Goal: Task Accomplishment & Management: Manage account settings

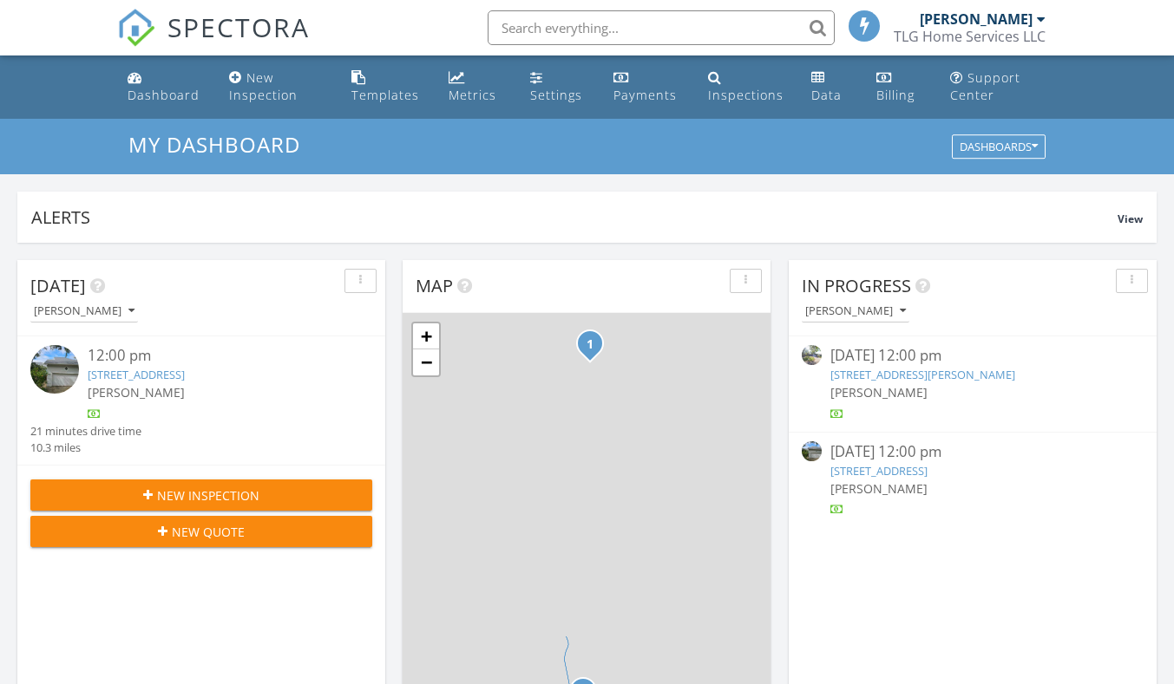
scroll to position [1606, 1201]
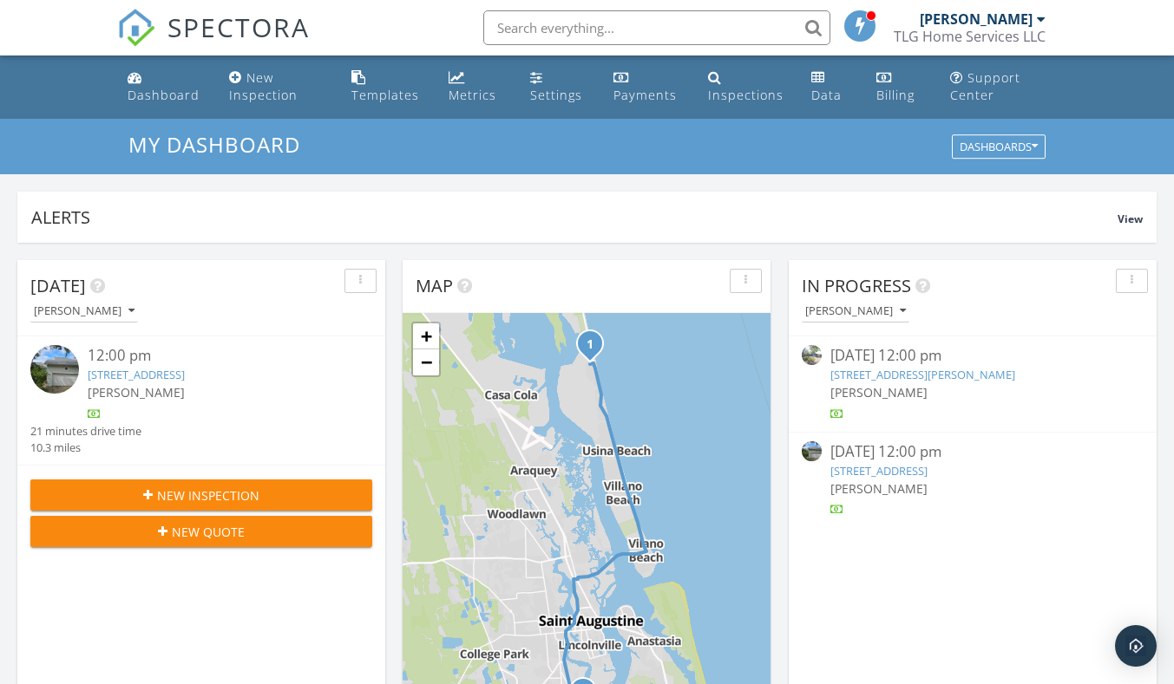
click at [927, 472] on link "137 Turtle Bay Ln, PONTE VEDRA BEACH, FL 32082" at bounding box center [878, 471] width 97 height 16
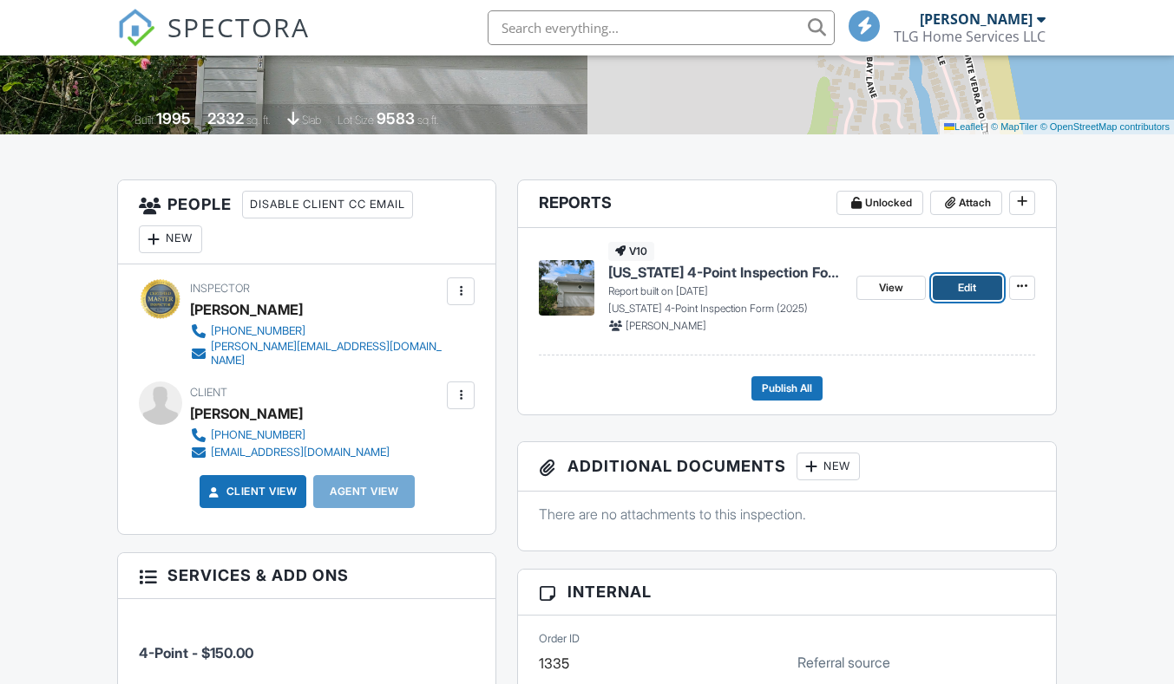
drag, startPoint x: 0, startPoint y: 0, endPoint x: 972, endPoint y: 286, distance: 1013.0
click at [972, 286] on span "Edit" at bounding box center [967, 287] width 18 height 17
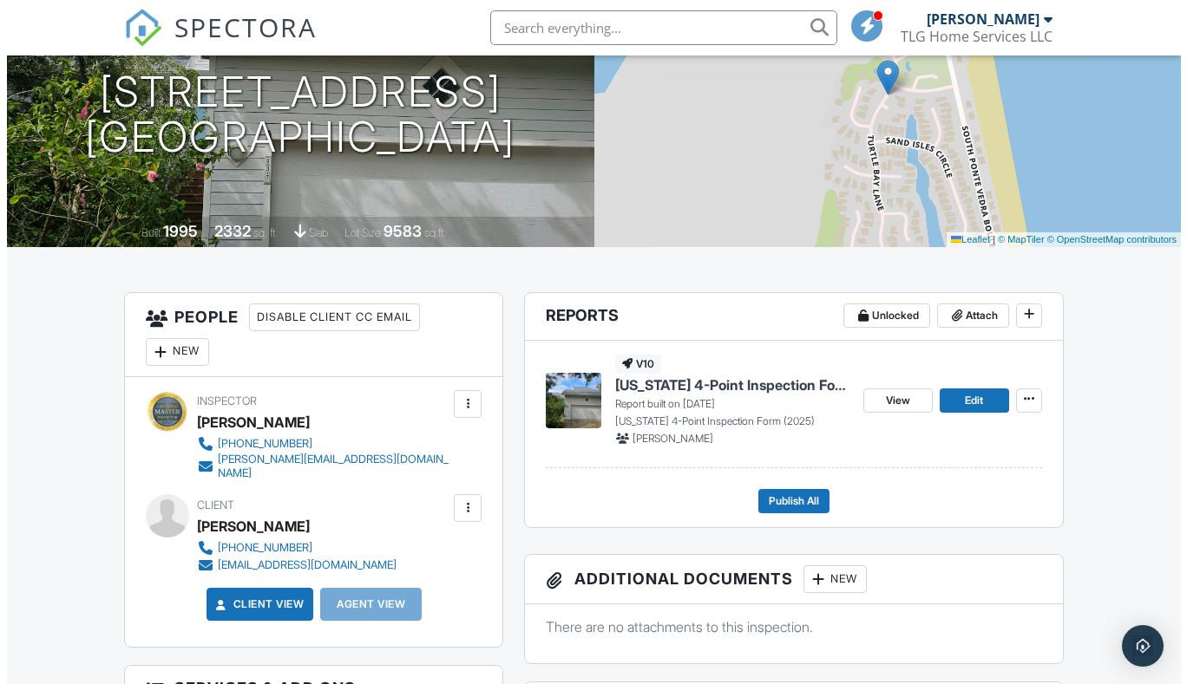
scroll to position [260, 0]
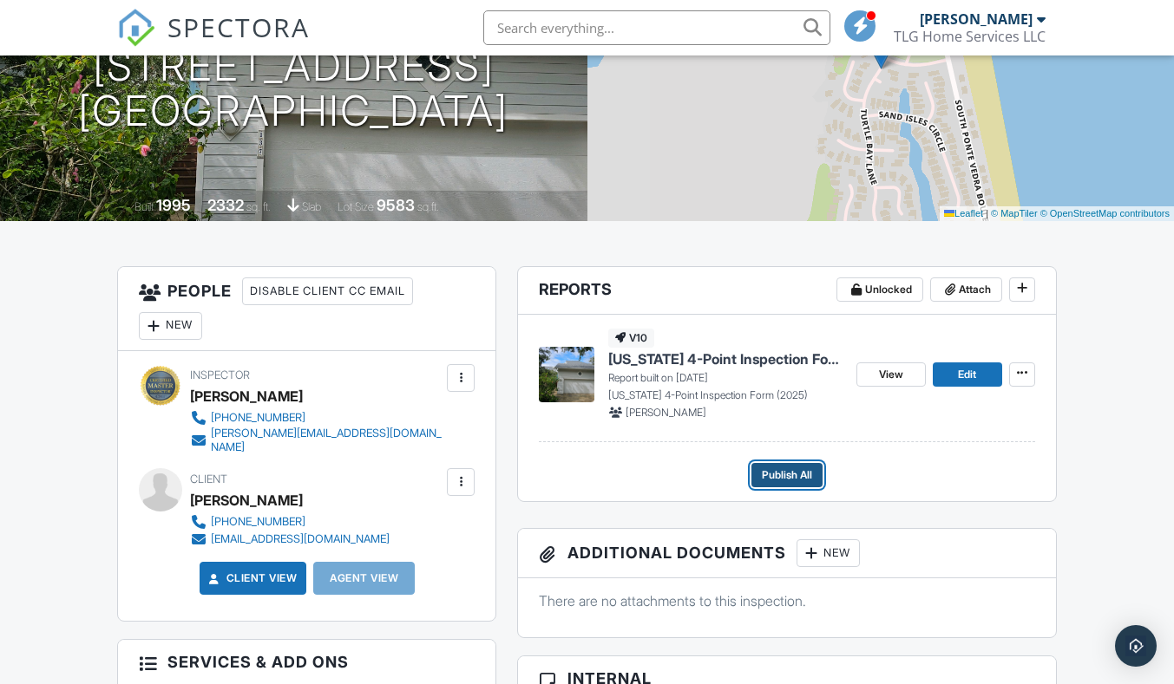
click at [801, 468] on span "Publish All" at bounding box center [787, 475] width 50 height 17
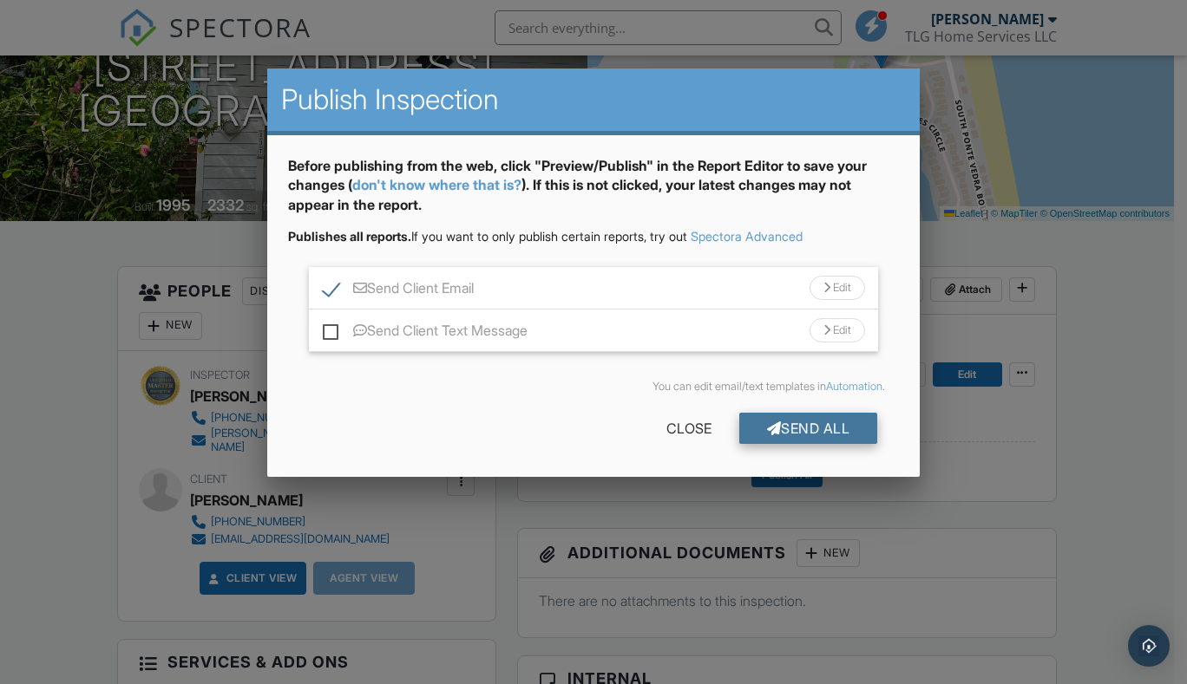
click at [800, 429] on div "Send All" at bounding box center [808, 428] width 139 height 31
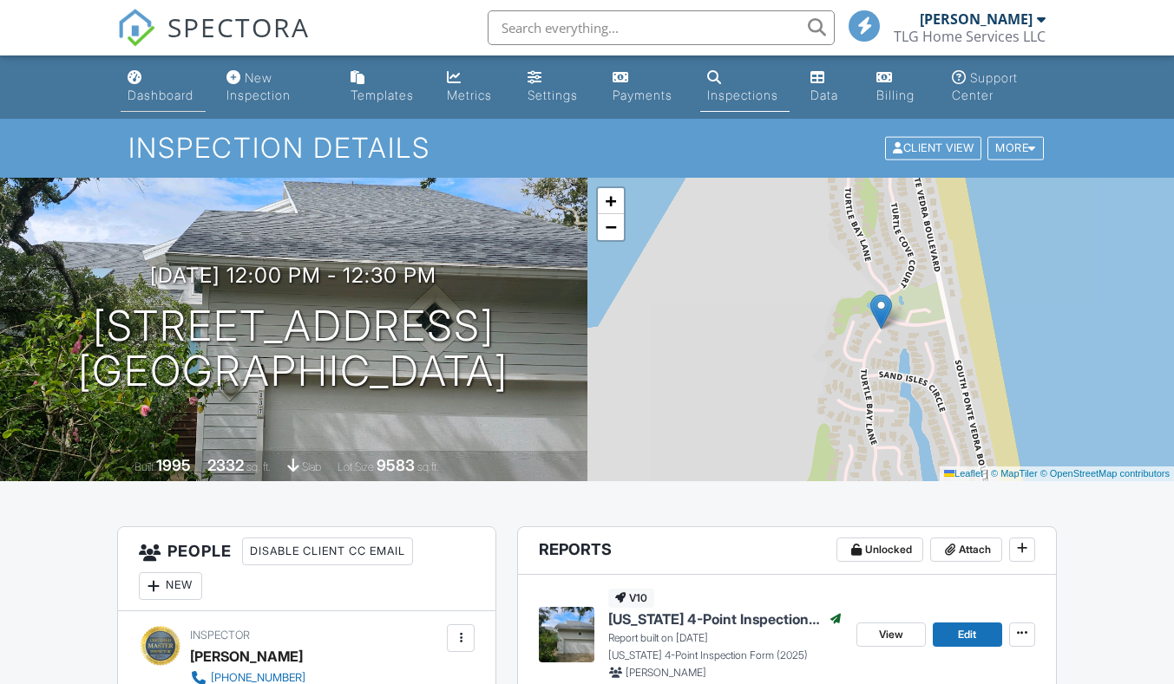
click at [149, 80] on link "Dashboard" at bounding box center [163, 86] width 85 height 49
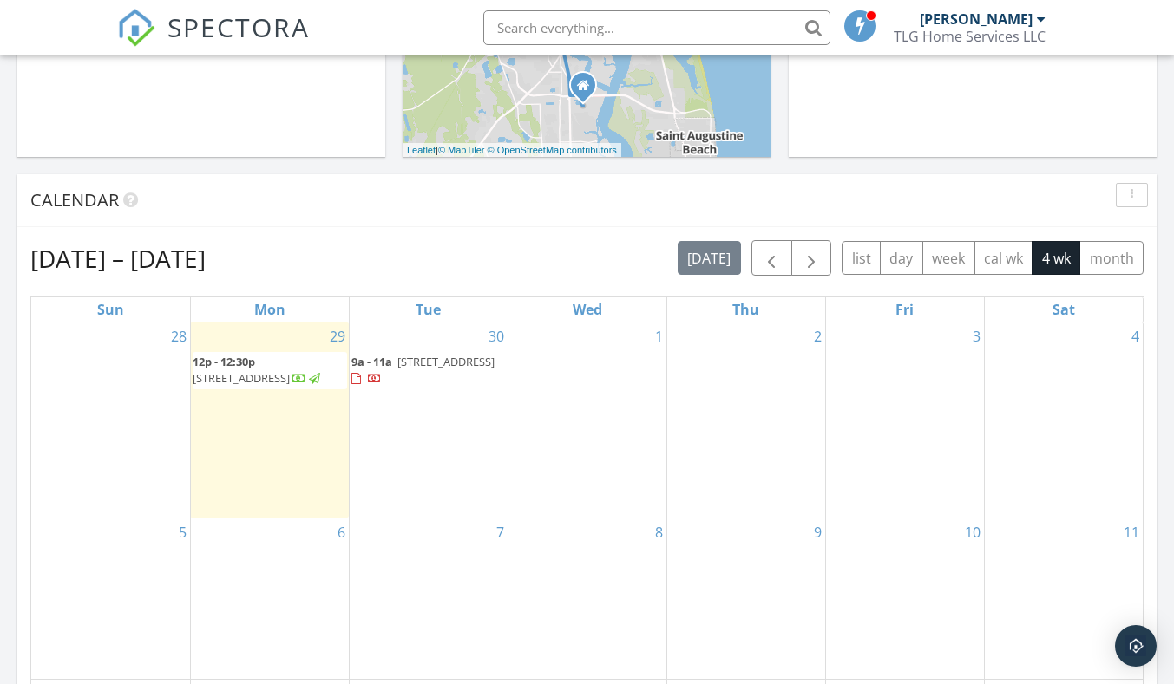
scroll to position [607, 0]
click at [460, 364] on span "19 Fountain of Youth Blvd B, St. Augustine 32080" at bounding box center [445, 361] width 97 height 16
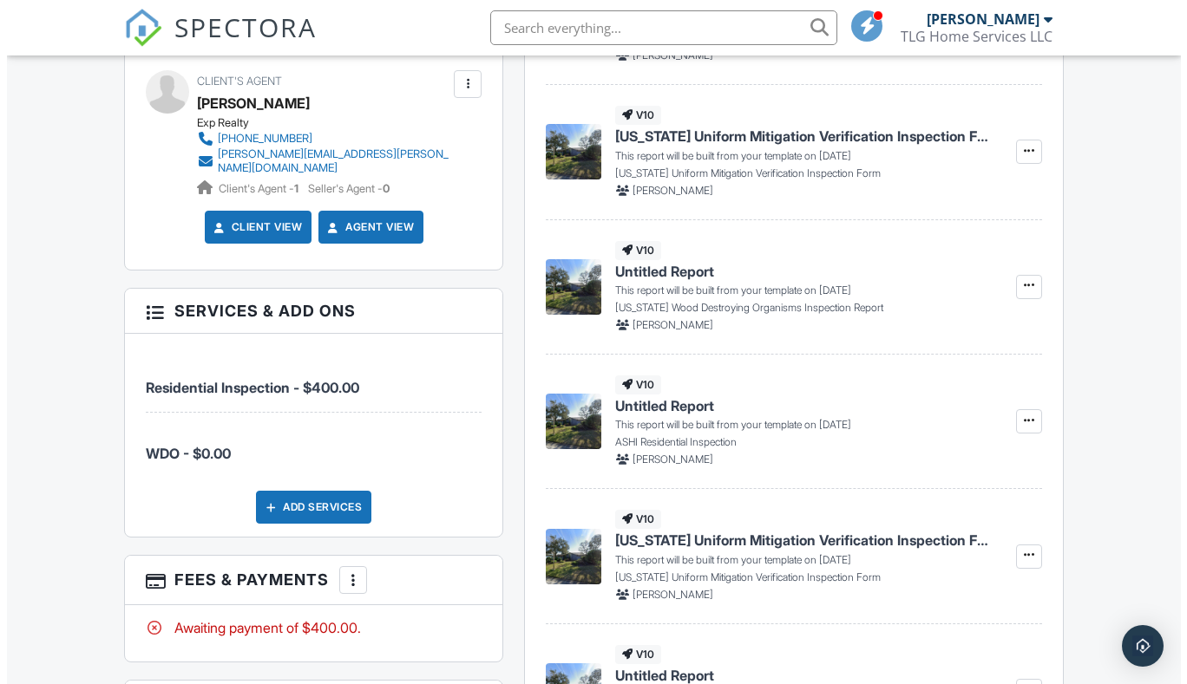
scroll to position [781, 0]
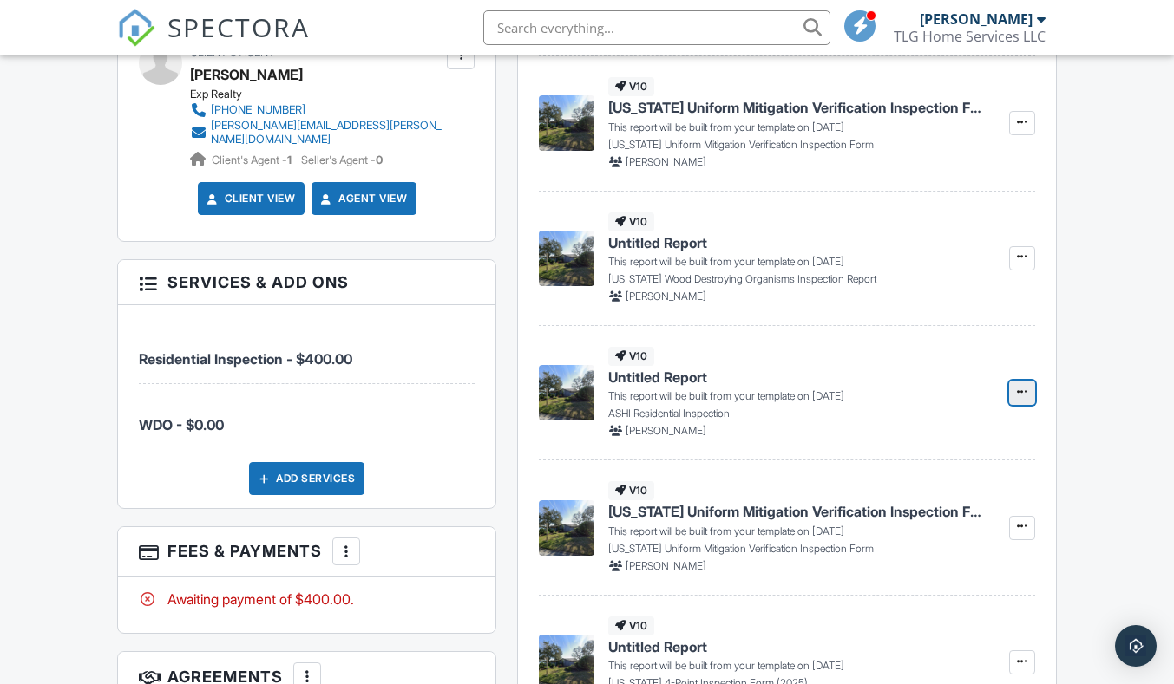
click at [1030, 396] on span at bounding box center [1021, 391] width 17 height 17
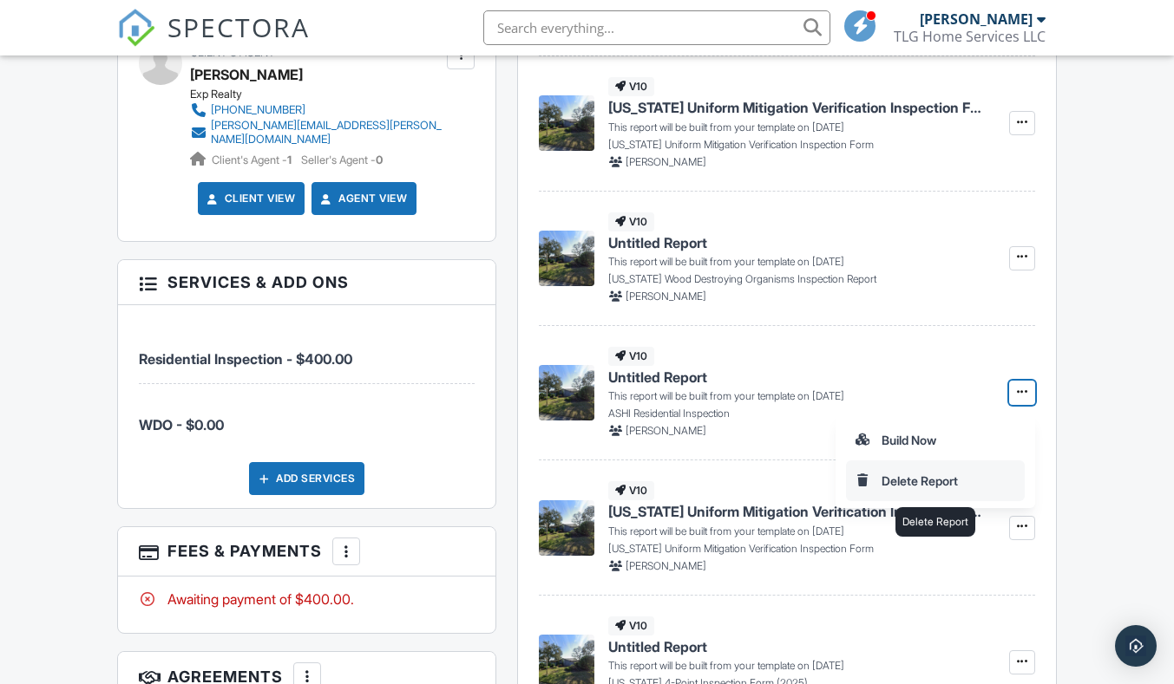
click at [951, 486] on input "Delete Report" at bounding box center [935, 481] width 177 height 39
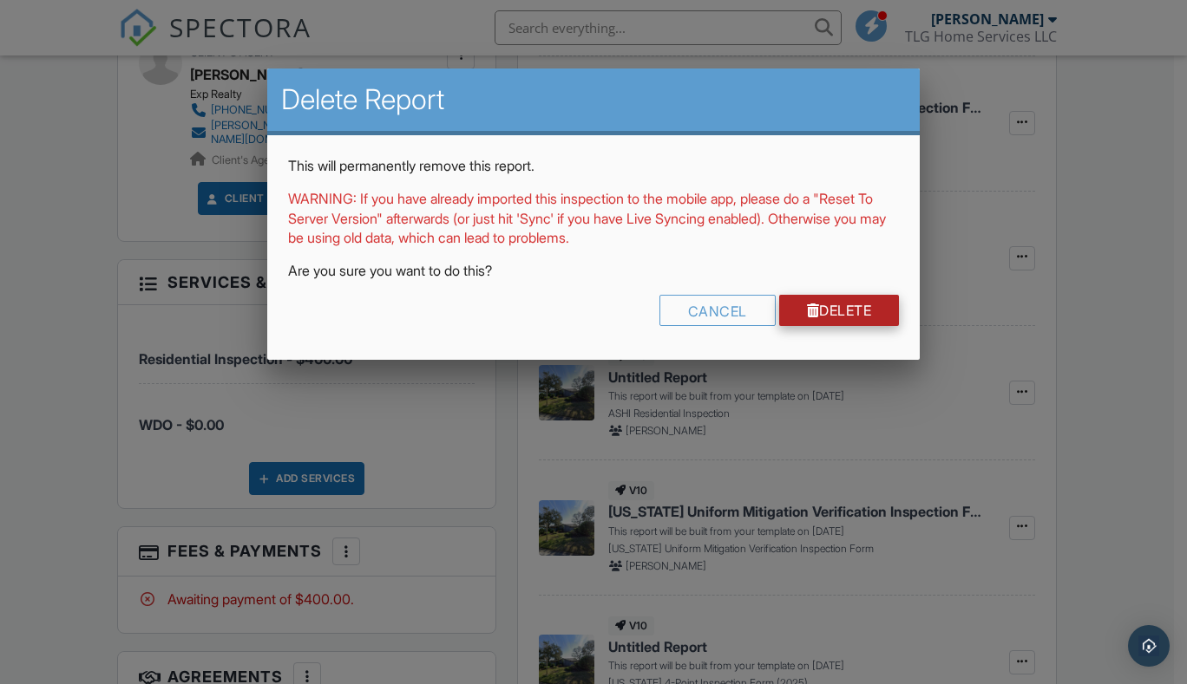
click at [848, 311] on link "Delete" at bounding box center [839, 310] width 121 height 31
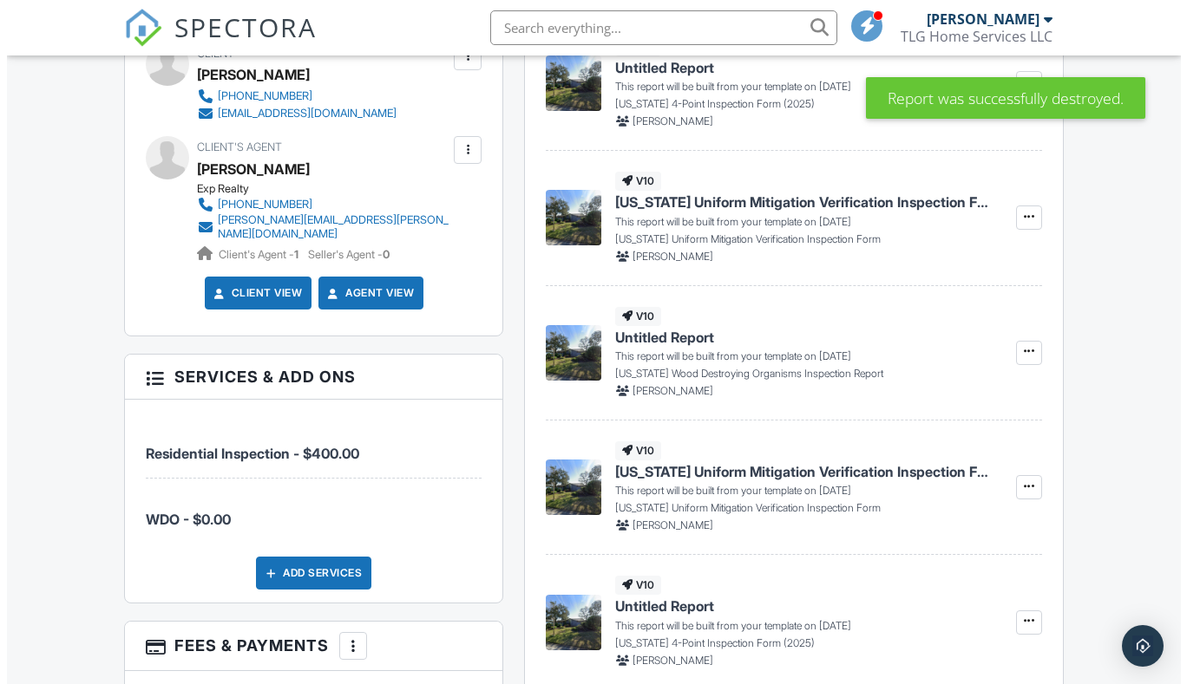
scroll to position [773, 0]
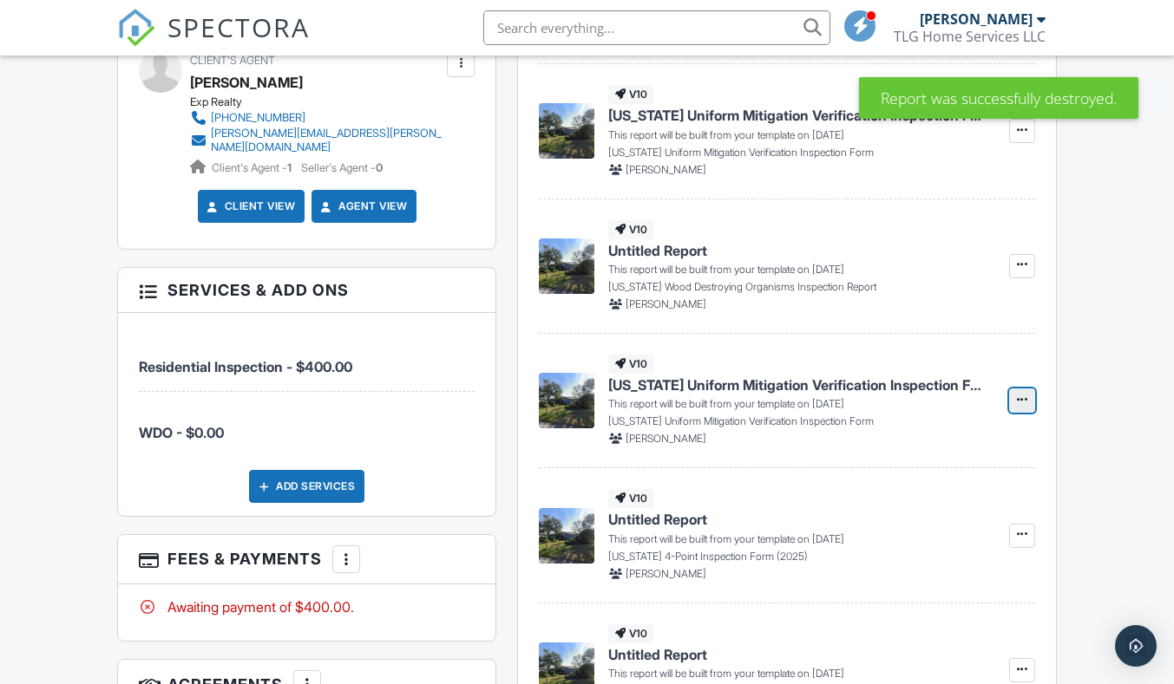
click at [1023, 408] on span at bounding box center [1021, 399] width 17 height 17
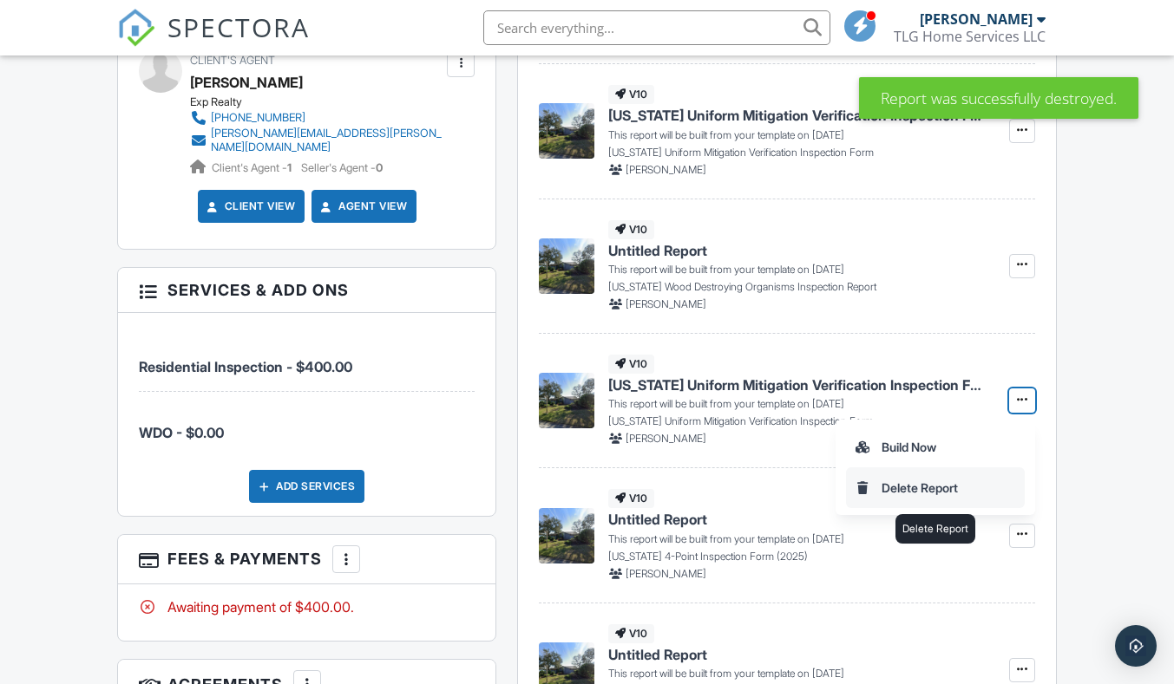
click at [972, 488] on input "Delete Report" at bounding box center [935, 487] width 177 height 39
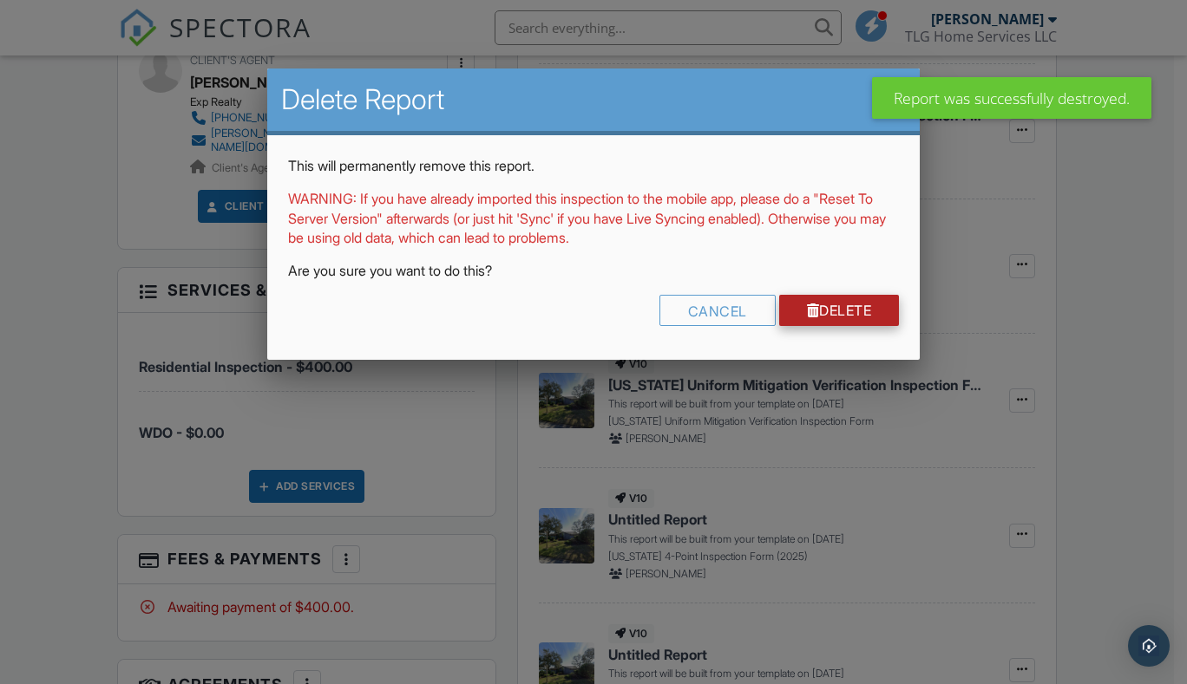
click at [848, 318] on link "Delete" at bounding box center [839, 310] width 121 height 31
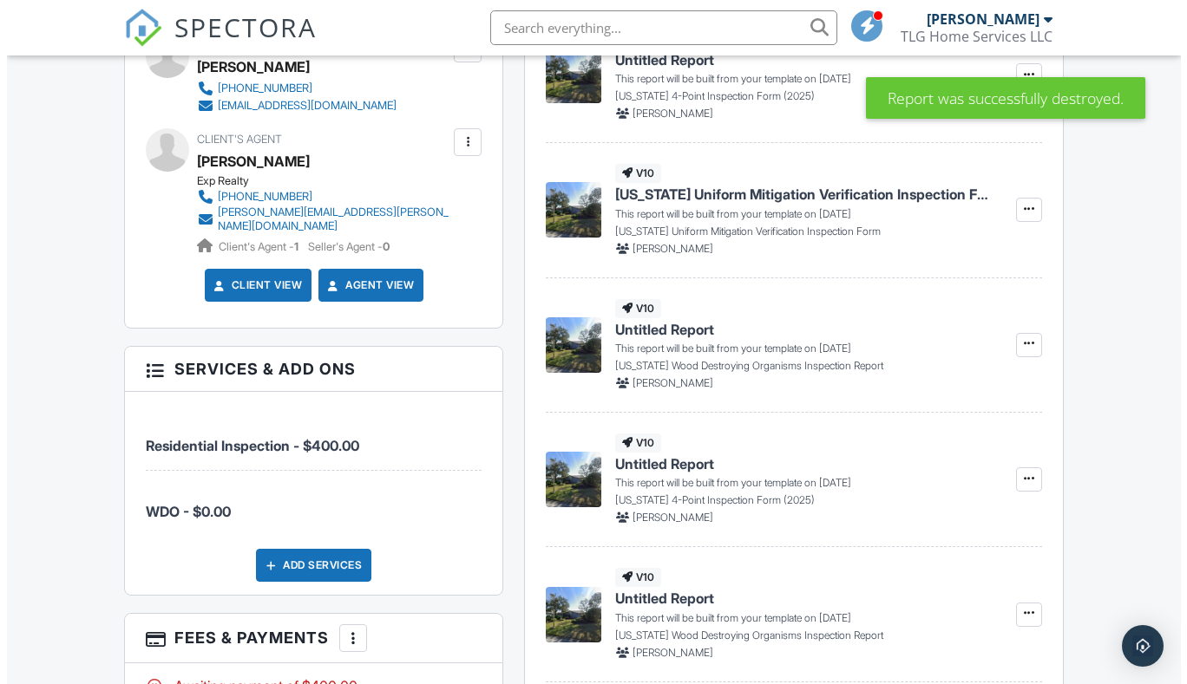
scroll to position [781, 0]
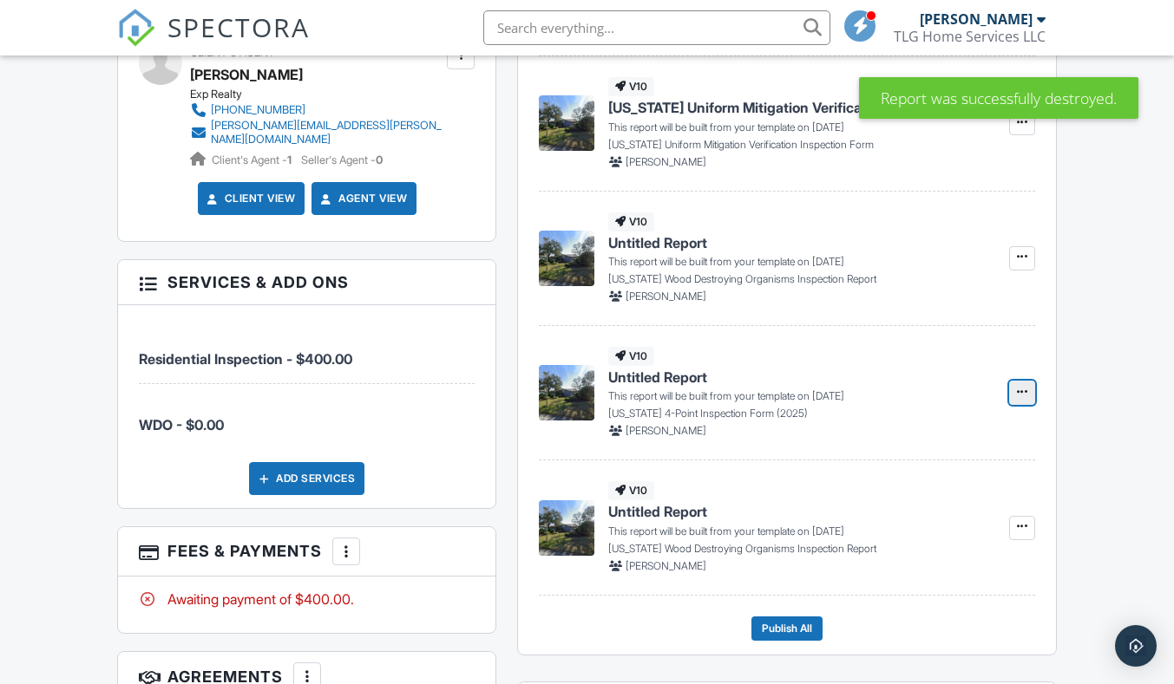
click at [1030, 395] on span at bounding box center [1021, 391] width 17 height 17
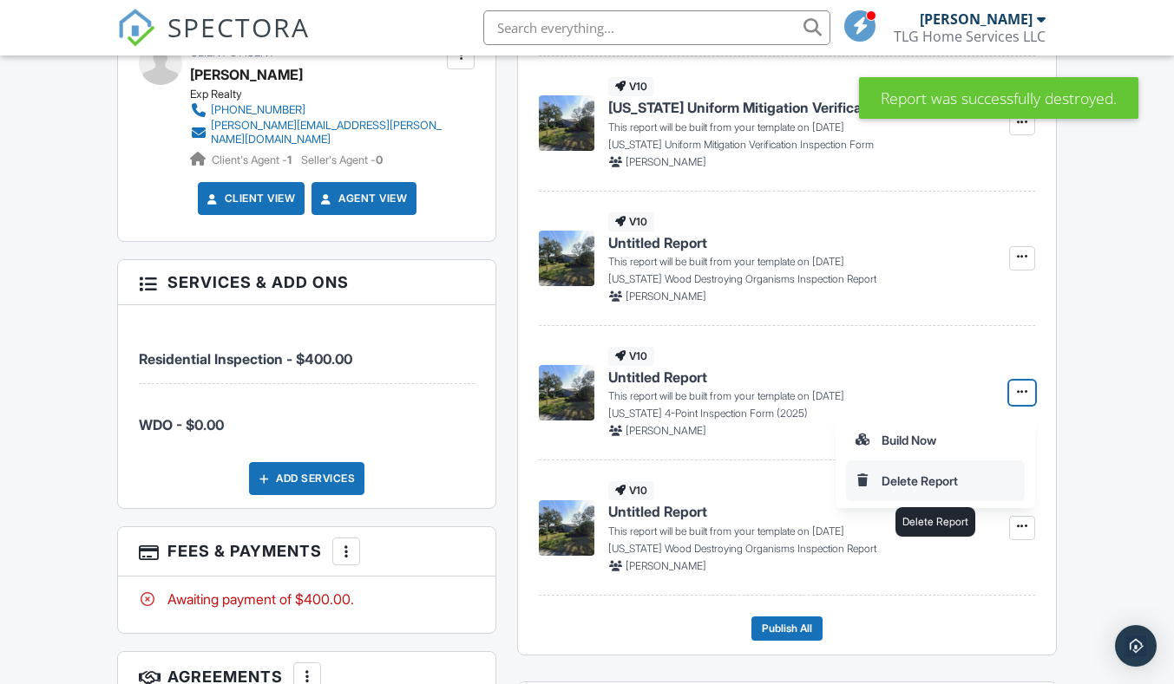
click at [943, 484] on input "Delete Report" at bounding box center [935, 481] width 177 height 39
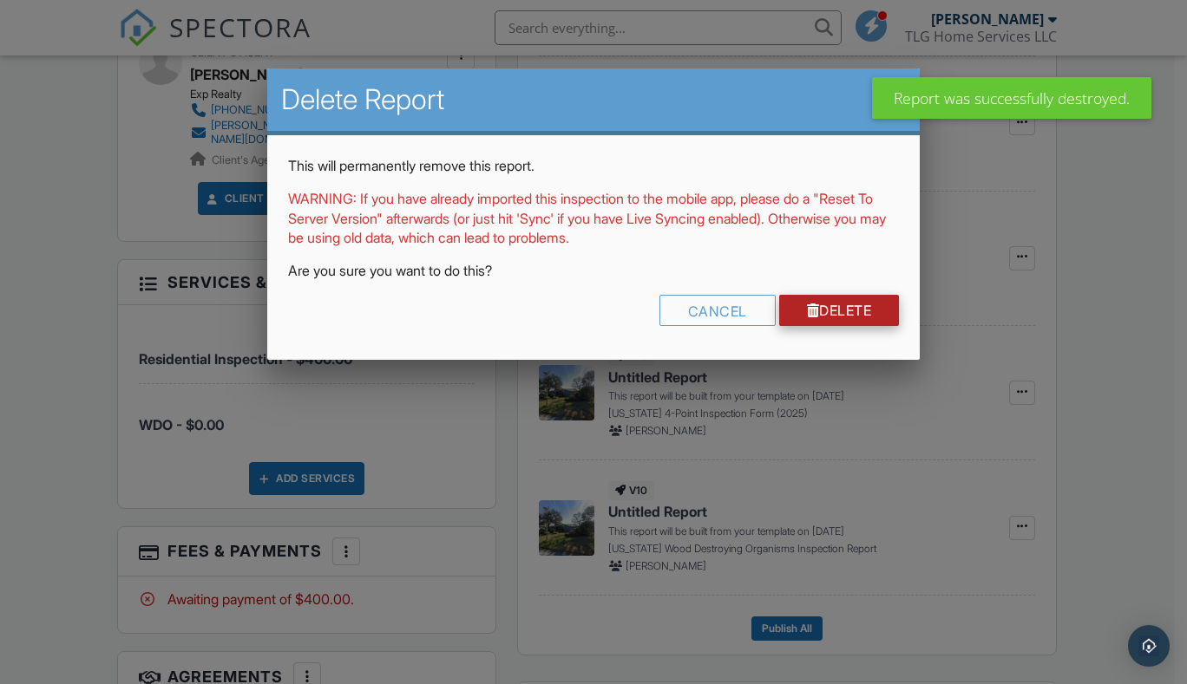
click at [842, 309] on link "Delete" at bounding box center [839, 310] width 121 height 31
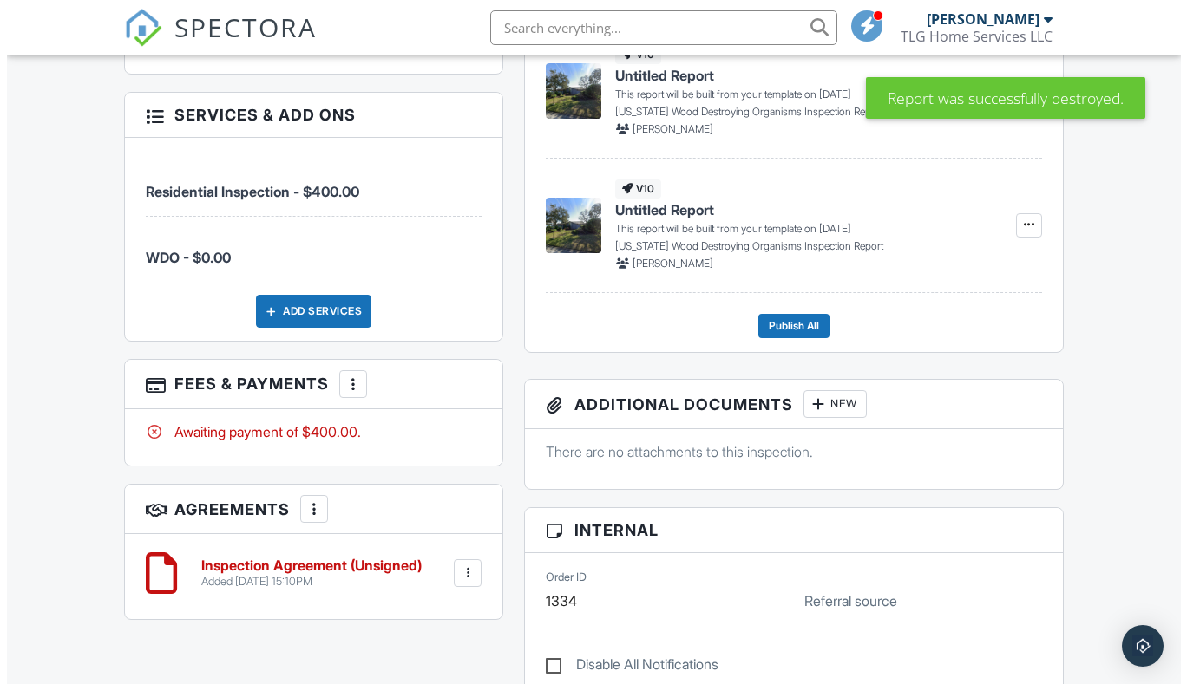
scroll to position [954, 0]
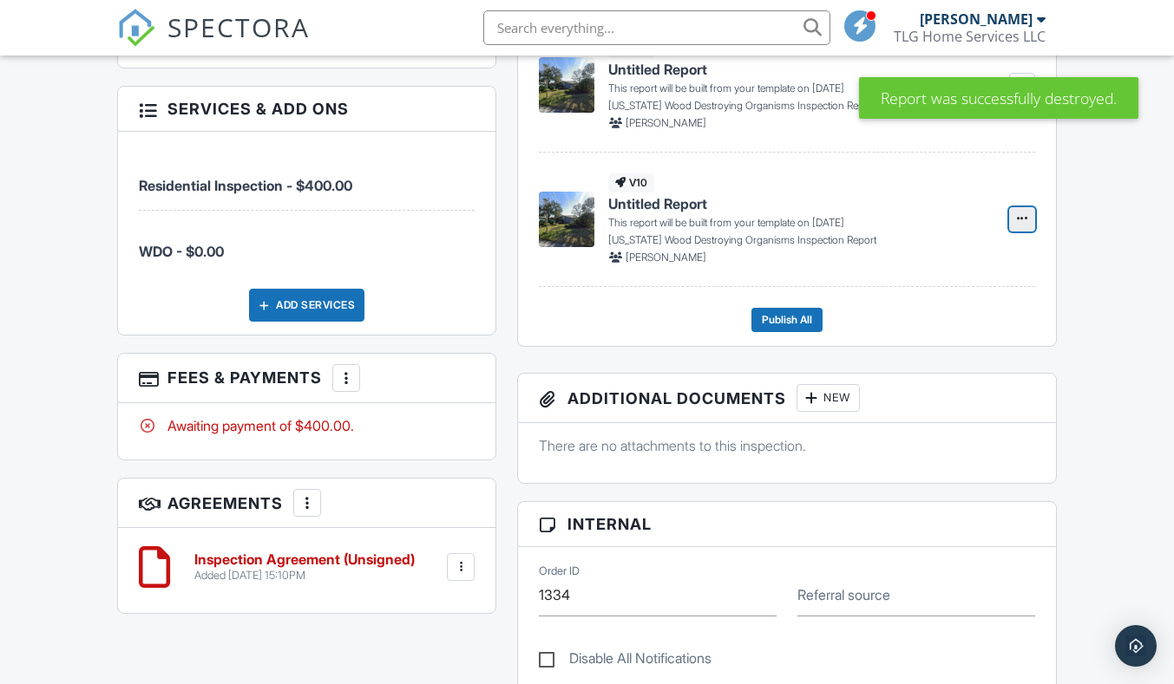
click at [1019, 217] on icon at bounding box center [1022, 219] width 10 height 12
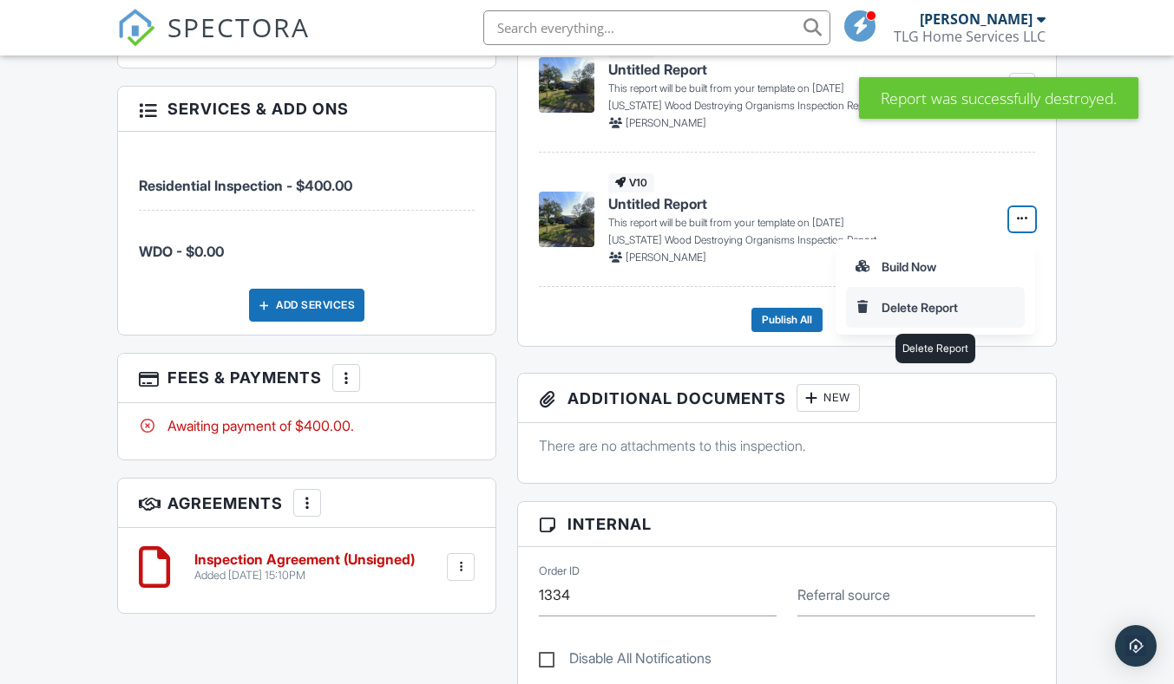
click at [938, 303] on input "Delete Report" at bounding box center [935, 307] width 177 height 39
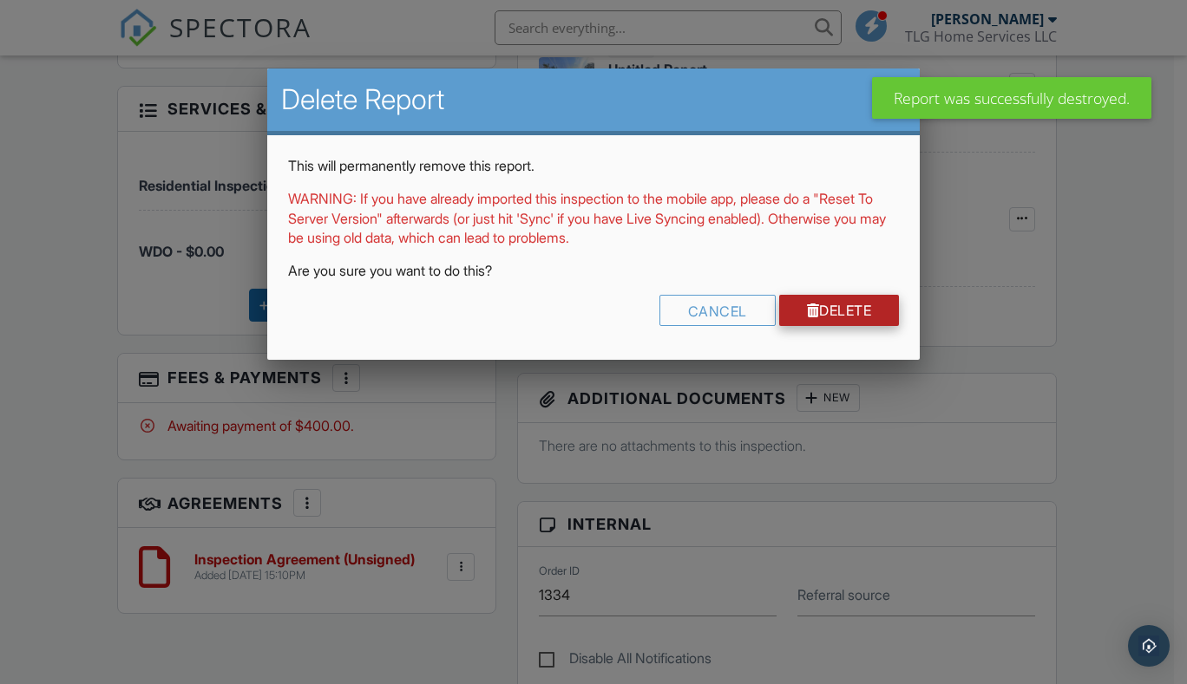
click at [855, 309] on link "Delete" at bounding box center [839, 310] width 121 height 31
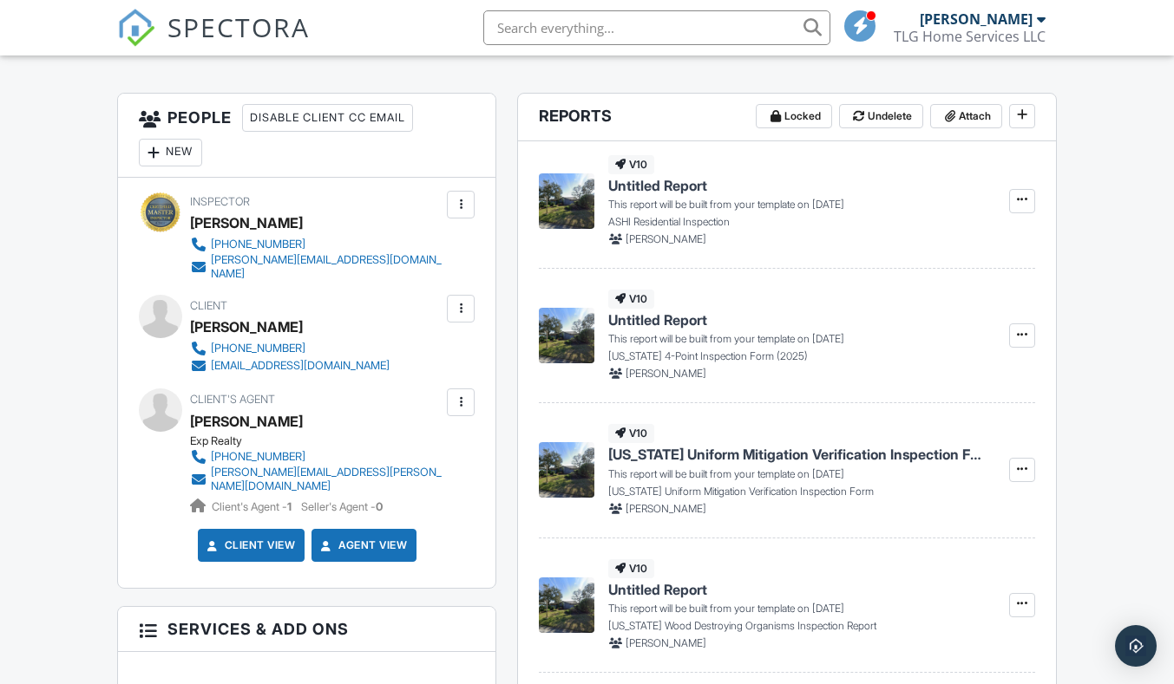
scroll to position [347, 0]
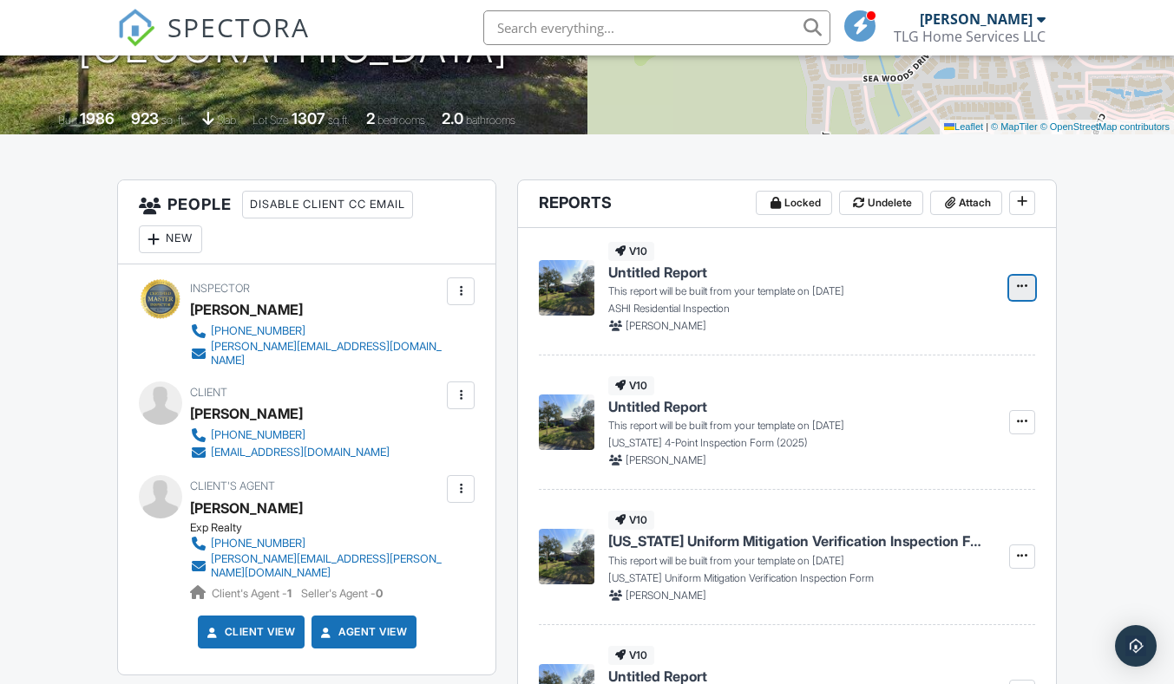
click at [1024, 286] on icon at bounding box center [1022, 286] width 10 height 12
click at [934, 342] on input "Build Now" at bounding box center [935, 334] width 177 height 39
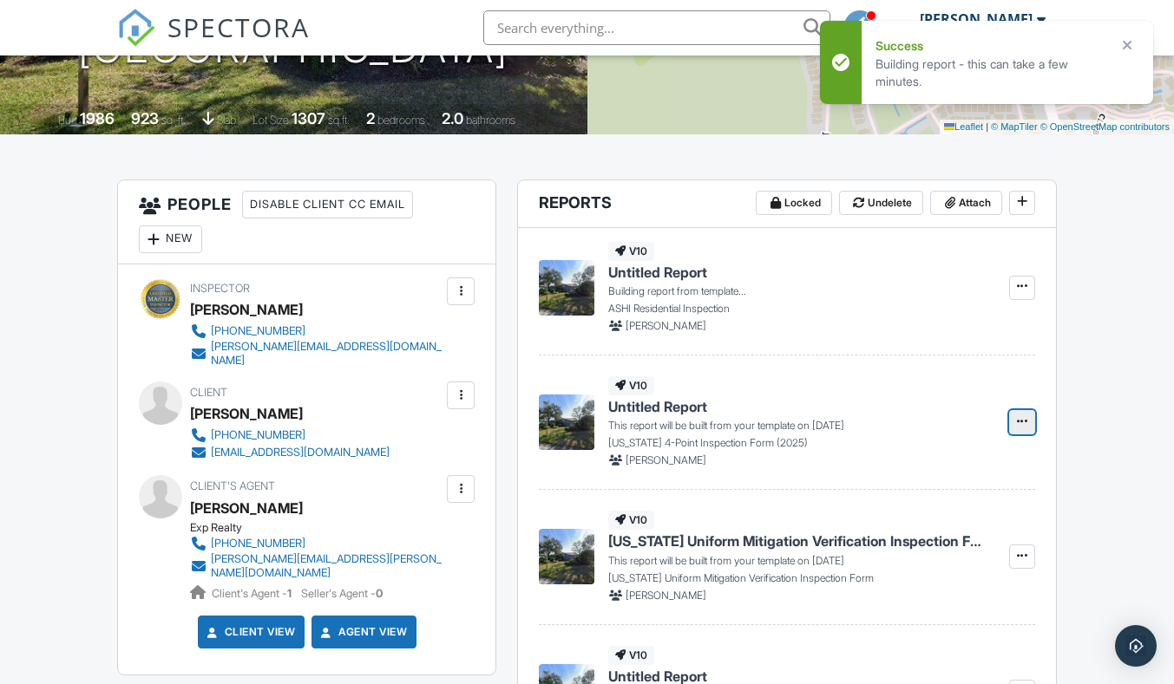
click at [1021, 425] on icon at bounding box center [1022, 422] width 10 height 12
click at [951, 464] on input "Build Now" at bounding box center [935, 469] width 177 height 39
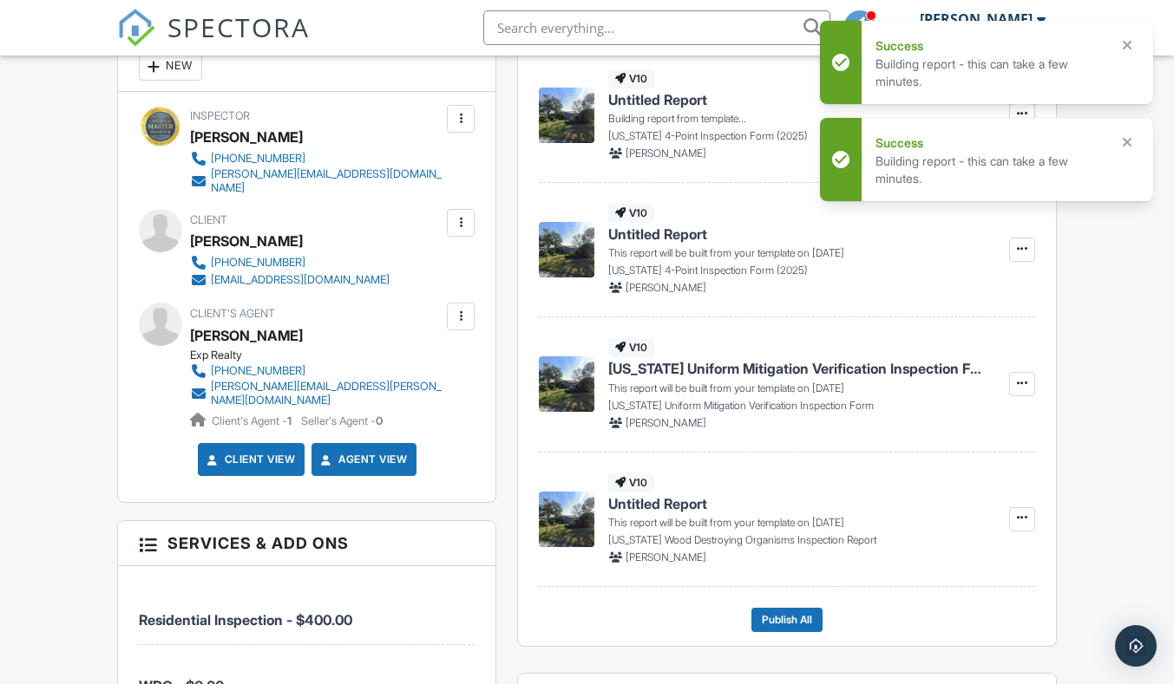
scroll to position [521, 0]
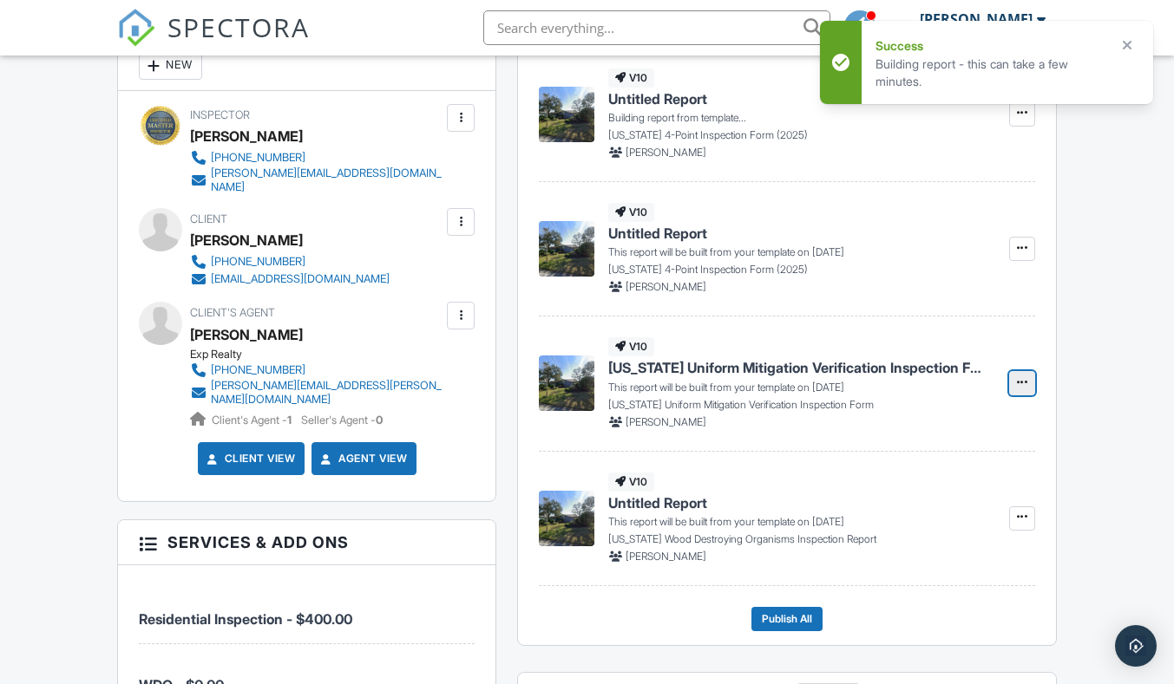
click at [1027, 387] on span at bounding box center [1021, 382] width 17 height 17
click at [957, 441] on input "Build Now" at bounding box center [935, 430] width 177 height 39
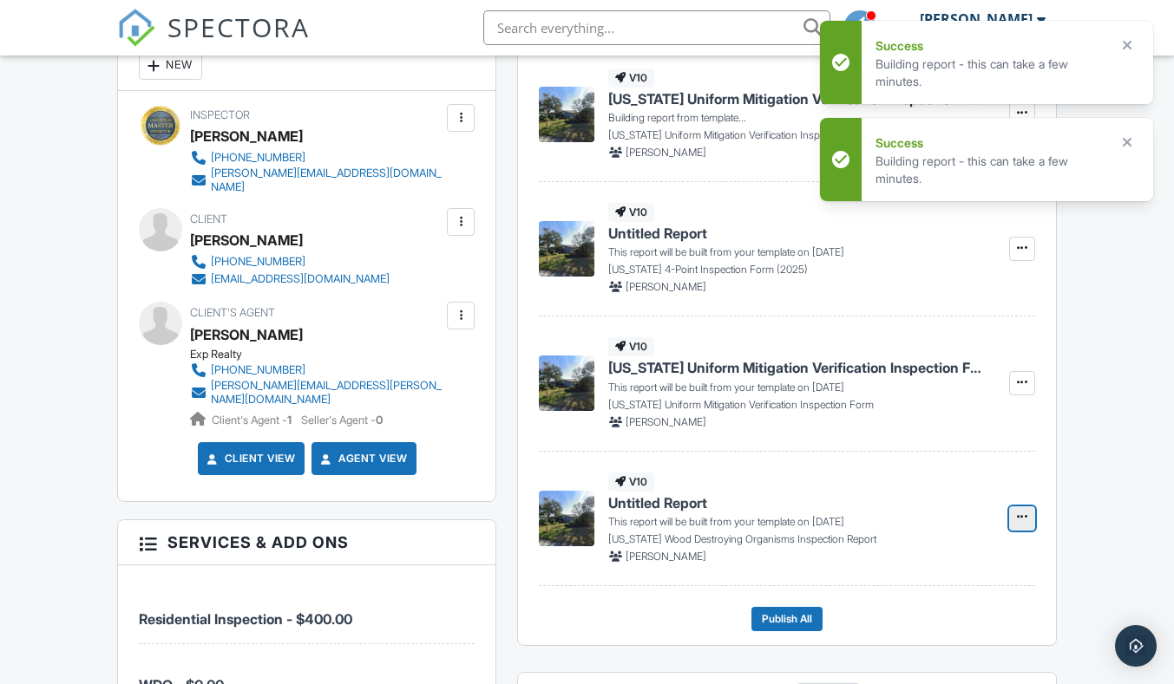
click at [1021, 521] on icon at bounding box center [1022, 517] width 10 height 12
click at [927, 574] on input "Build Now" at bounding box center [935, 565] width 177 height 39
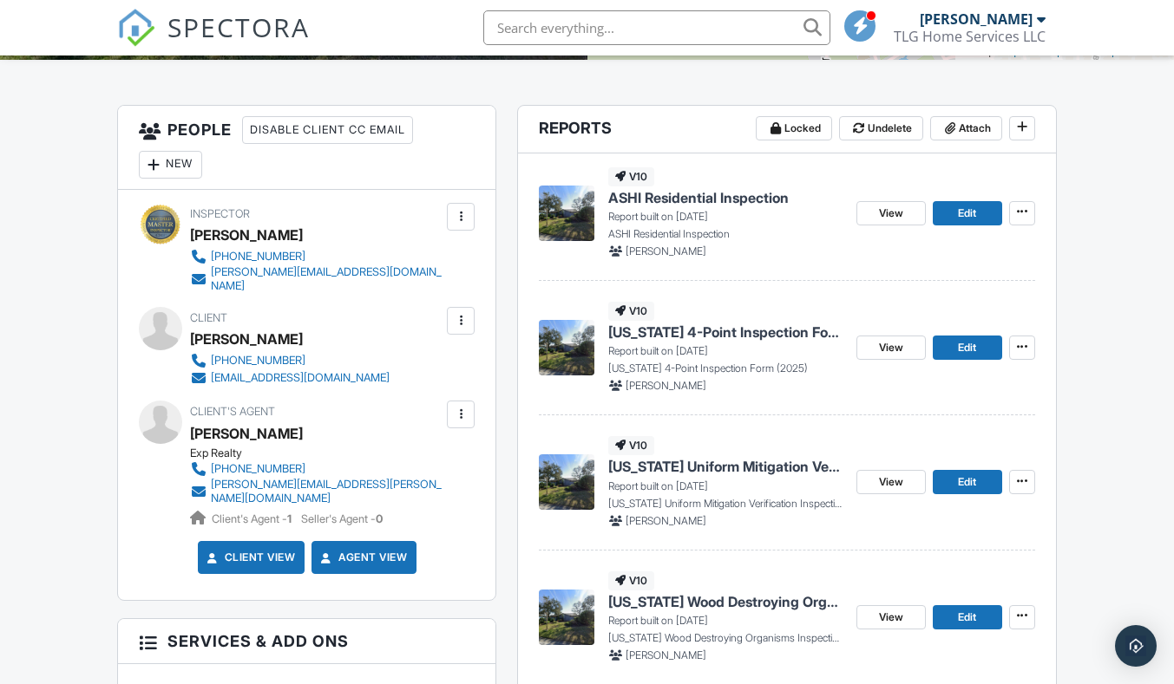
scroll to position [260, 0]
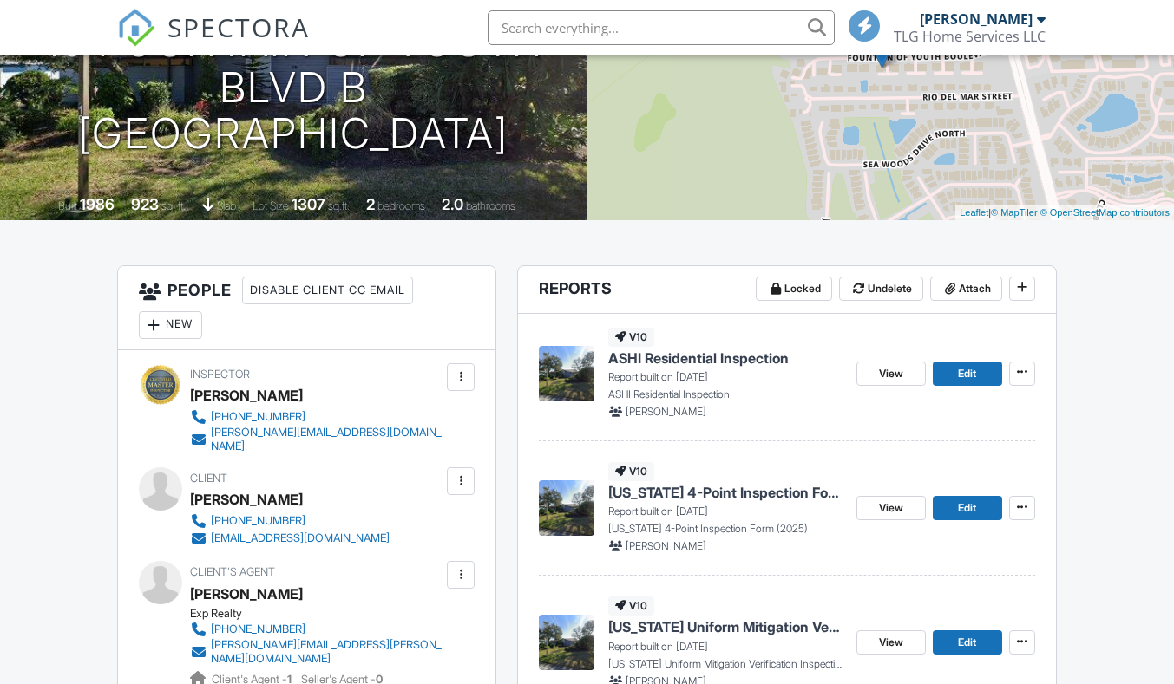
scroll to position [260, 0]
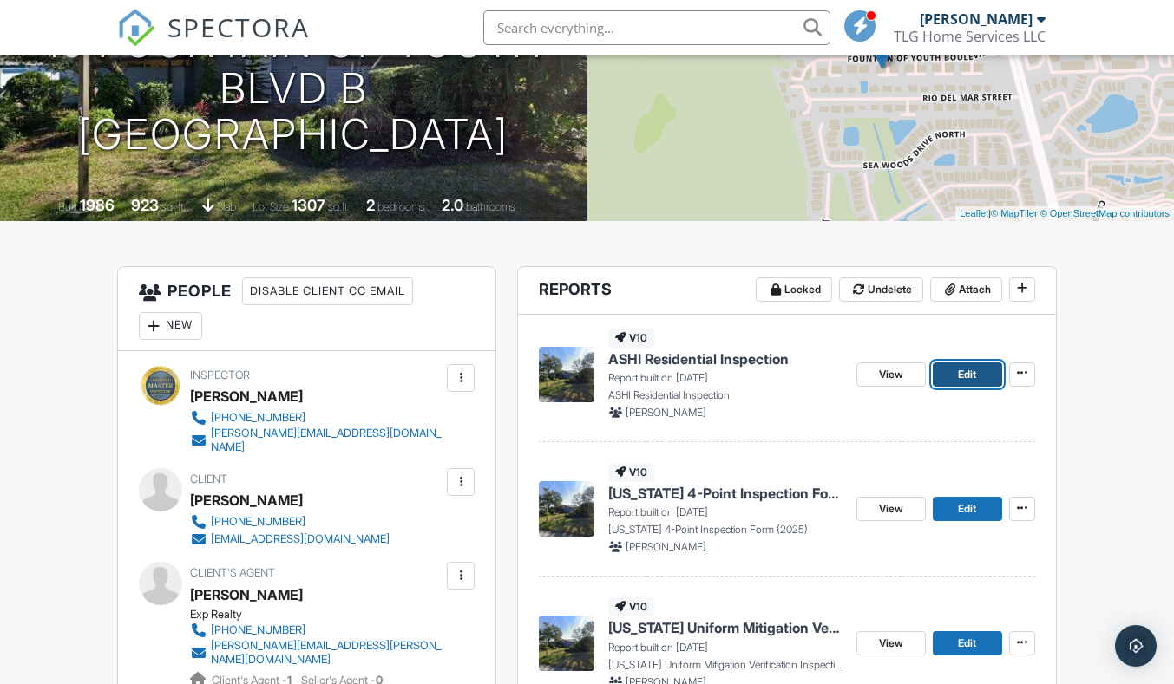
click at [986, 371] on link "Edit" at bounding box center [967, 375] width 69 height 24
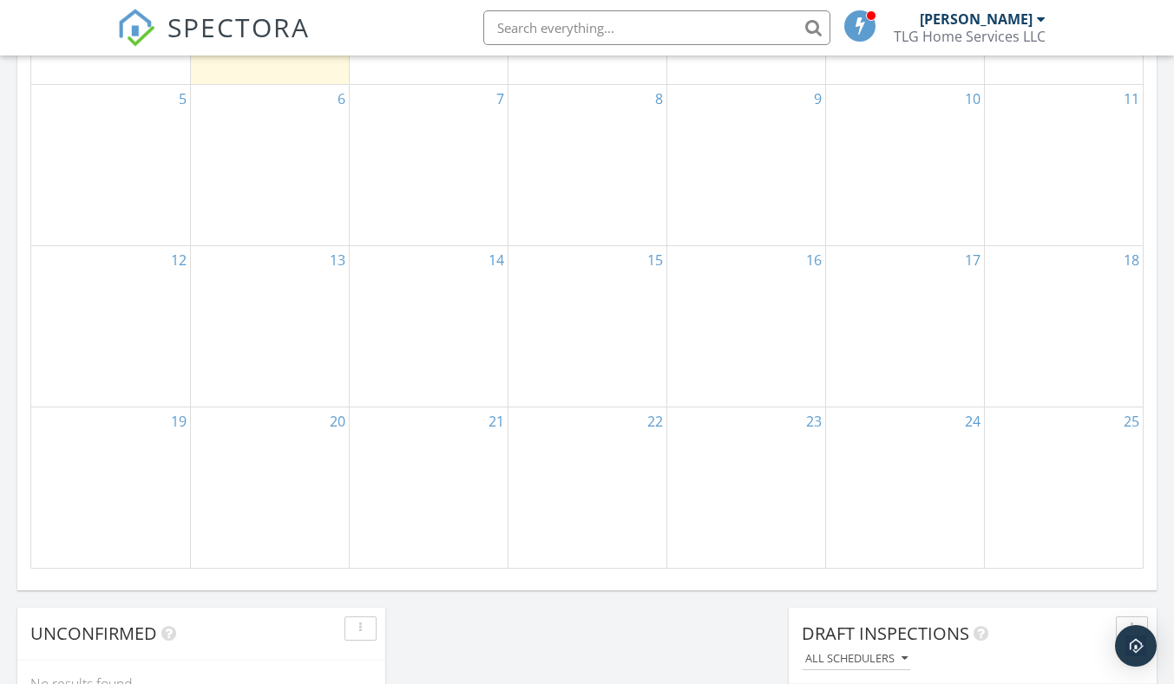
scroll to position [781, 0]
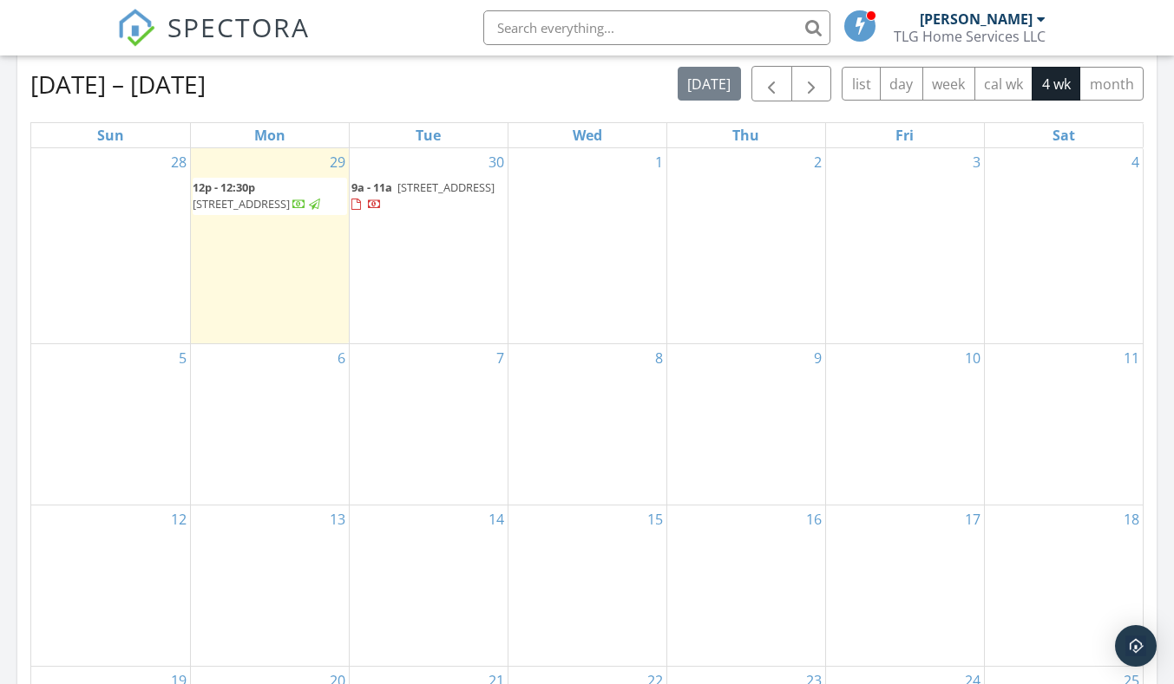
click at [858, 17] on span at bounding box center [860, 25] width 17 height 16
click at [858, 17] on span at bounding box center [864, 25] width 17 height 16
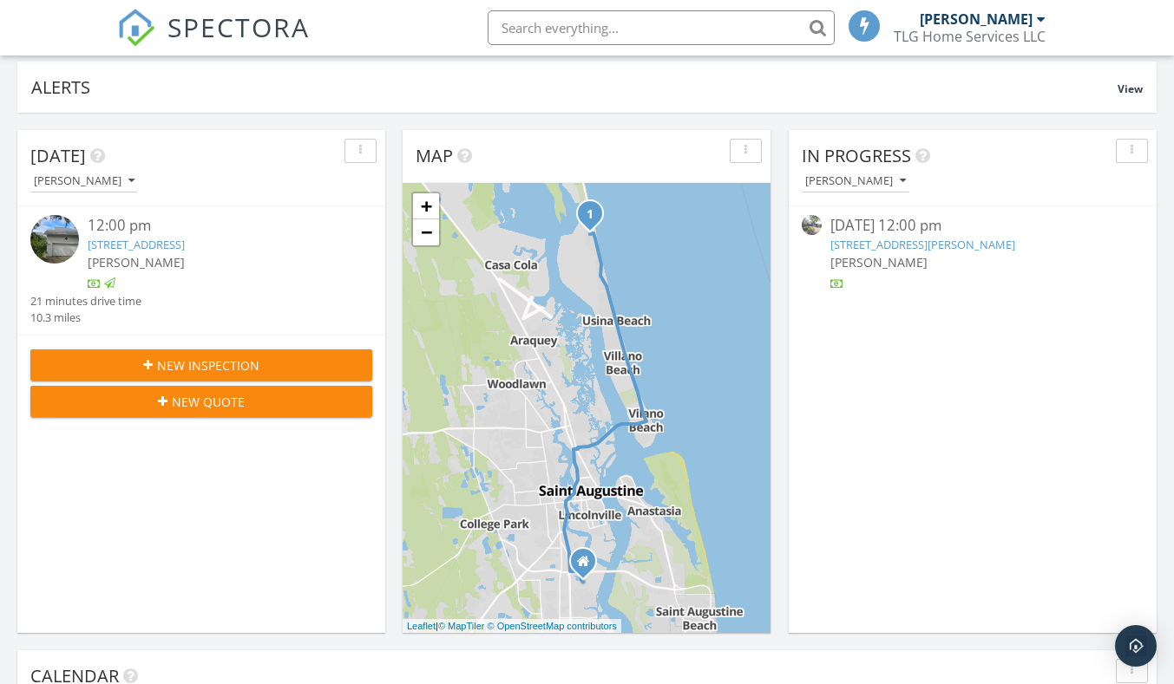
scroll to position [0, 0]
